Goal: Find specific page/section: Find specific page/section

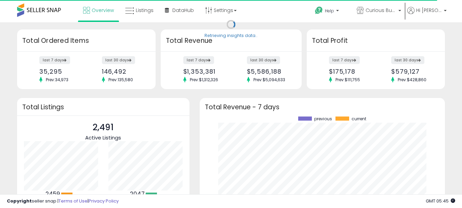
scroll to position [95, 232]
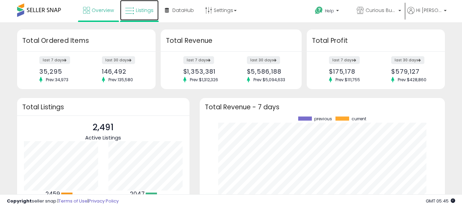
click at [142, 11] on link "Listings" at bounding box center [139, 10] width 39 height 21
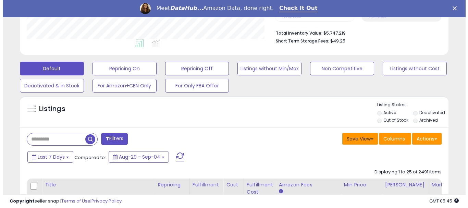
scroll to position [205, 0]
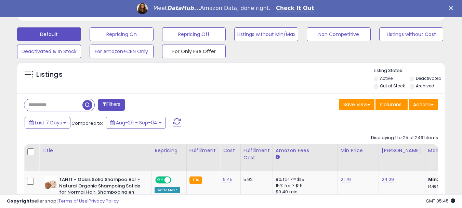
click at [198, 55] on button "For Only FBA Offer" at bounding box center [194, 52] width 64 height 14
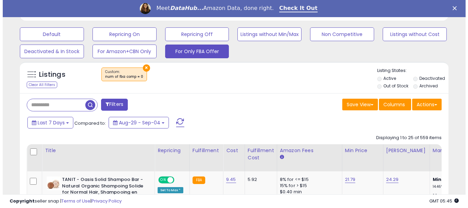
scroll to position [140, 248]
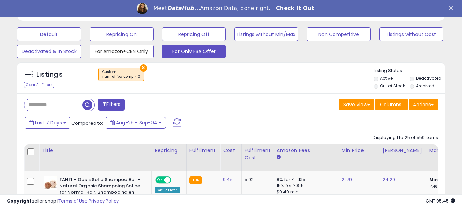
click at [127, 56] on button "For Amazon+CBN Only" at bounding box center [122, 52] width 64 height 14
